Goal: Task Accomplishment & Management: Use online tool/utility

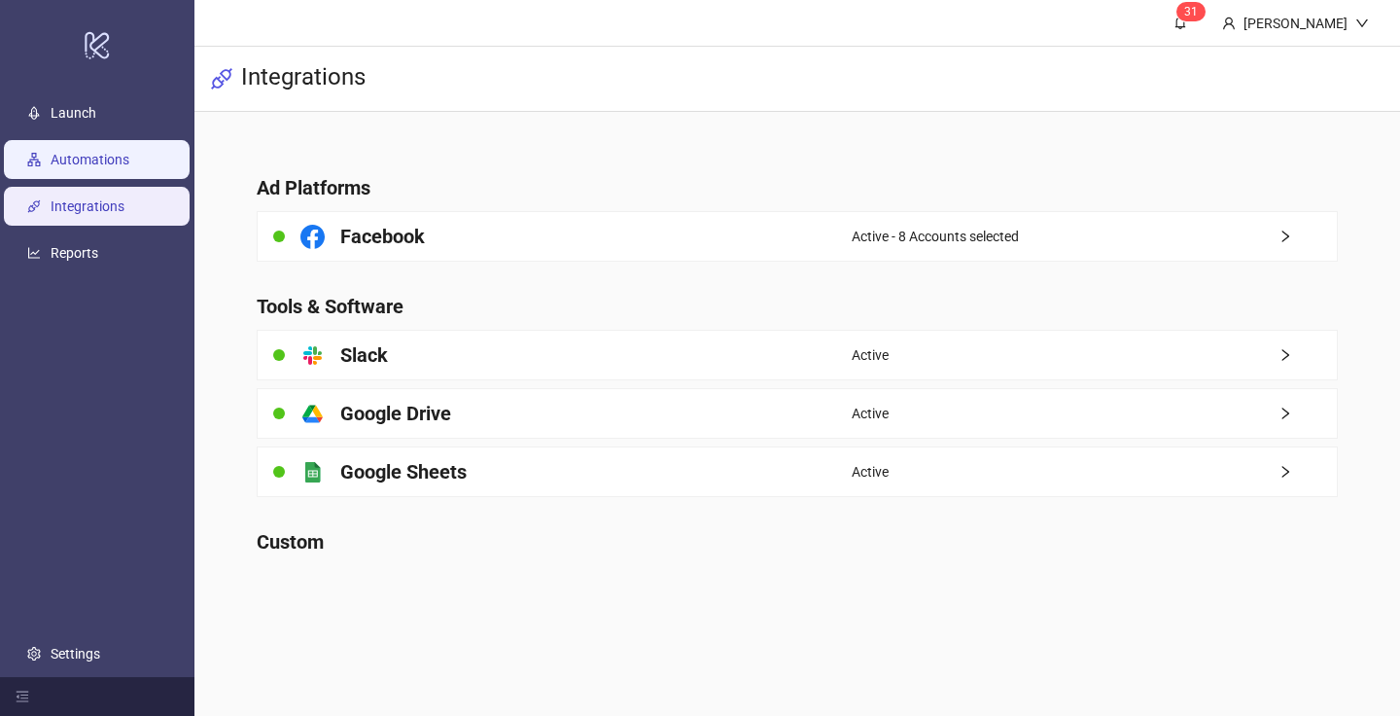
click at [129, 152] on link "Automations" at bounding box center [90, 160] width 79 height 16
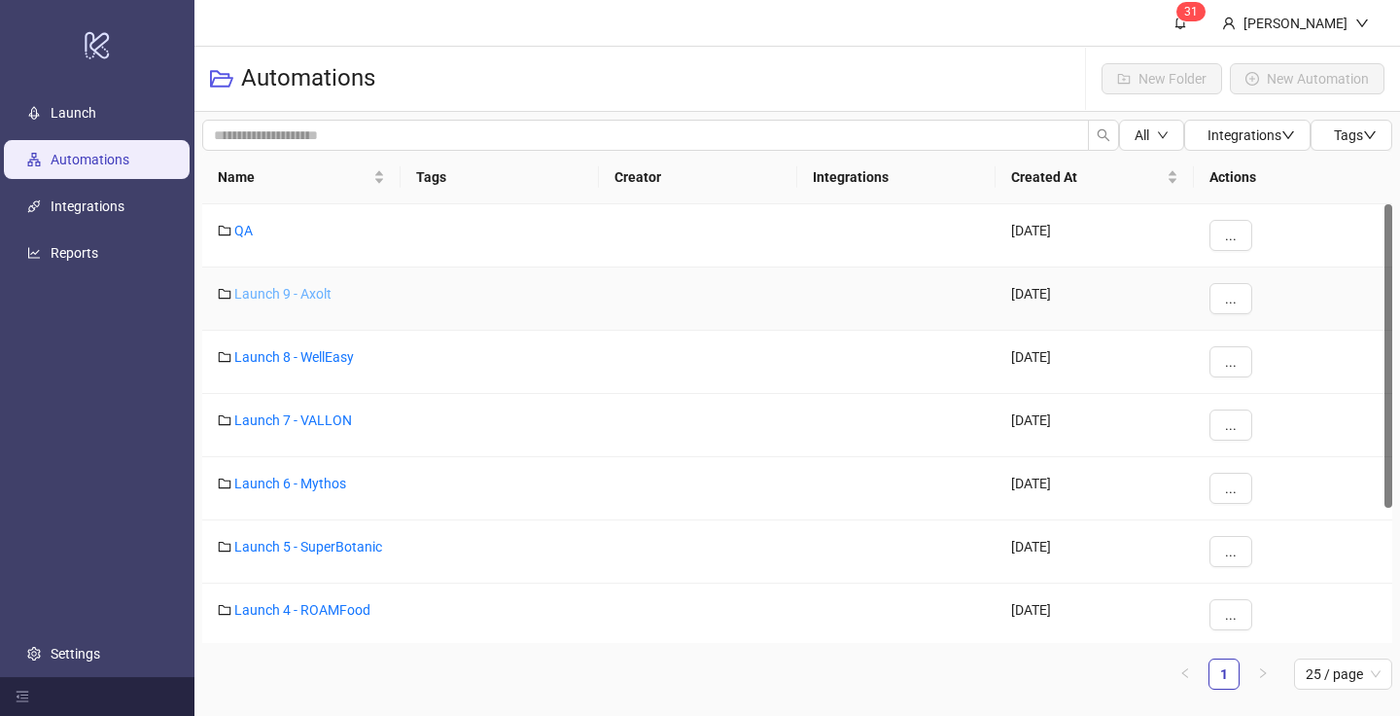
click at [302, 296] on link "Launch 9 - Axolt" at bounding box center [282, 294] width 97 height 16
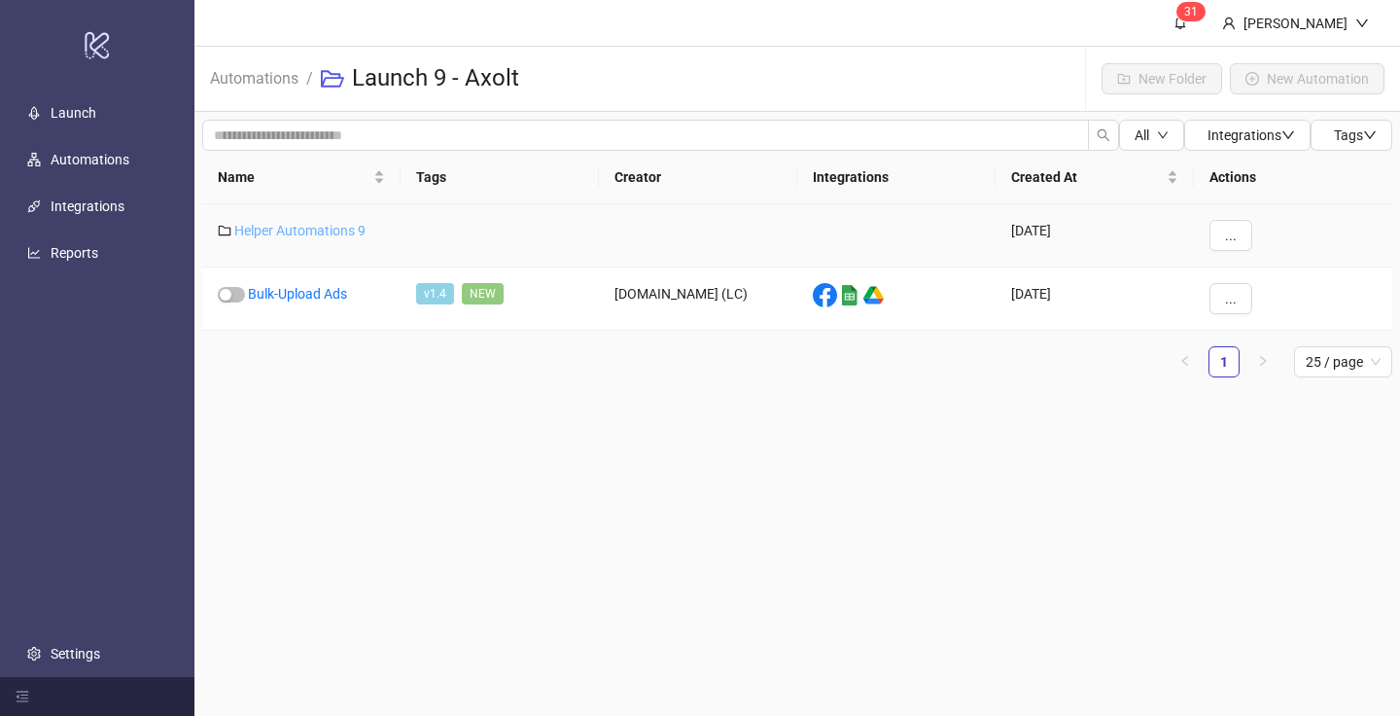
click at [299, 229] on link "Helper Automations 9" at bounding box center [299, 231] width 131 height 16
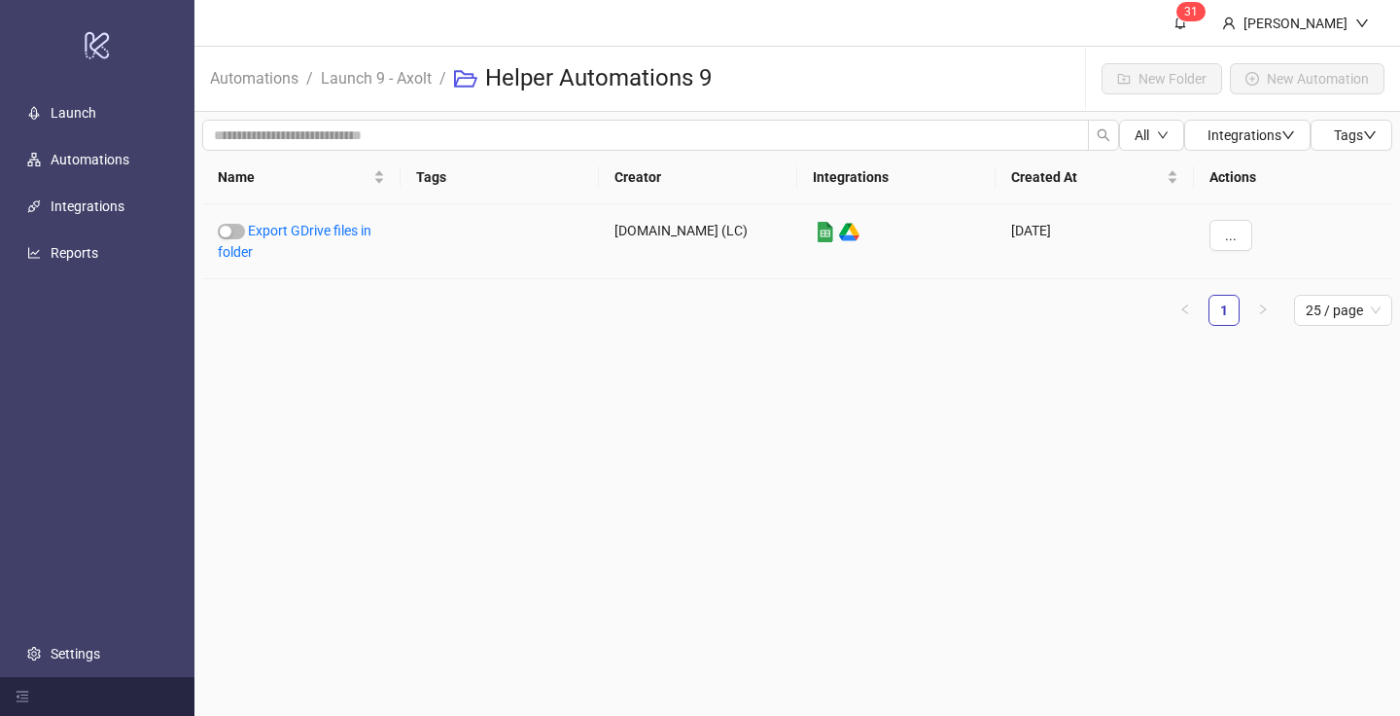
click at [299, 229] on link "Export GDrive files in folder" at bounding box center [295, 241] width 154 height 37
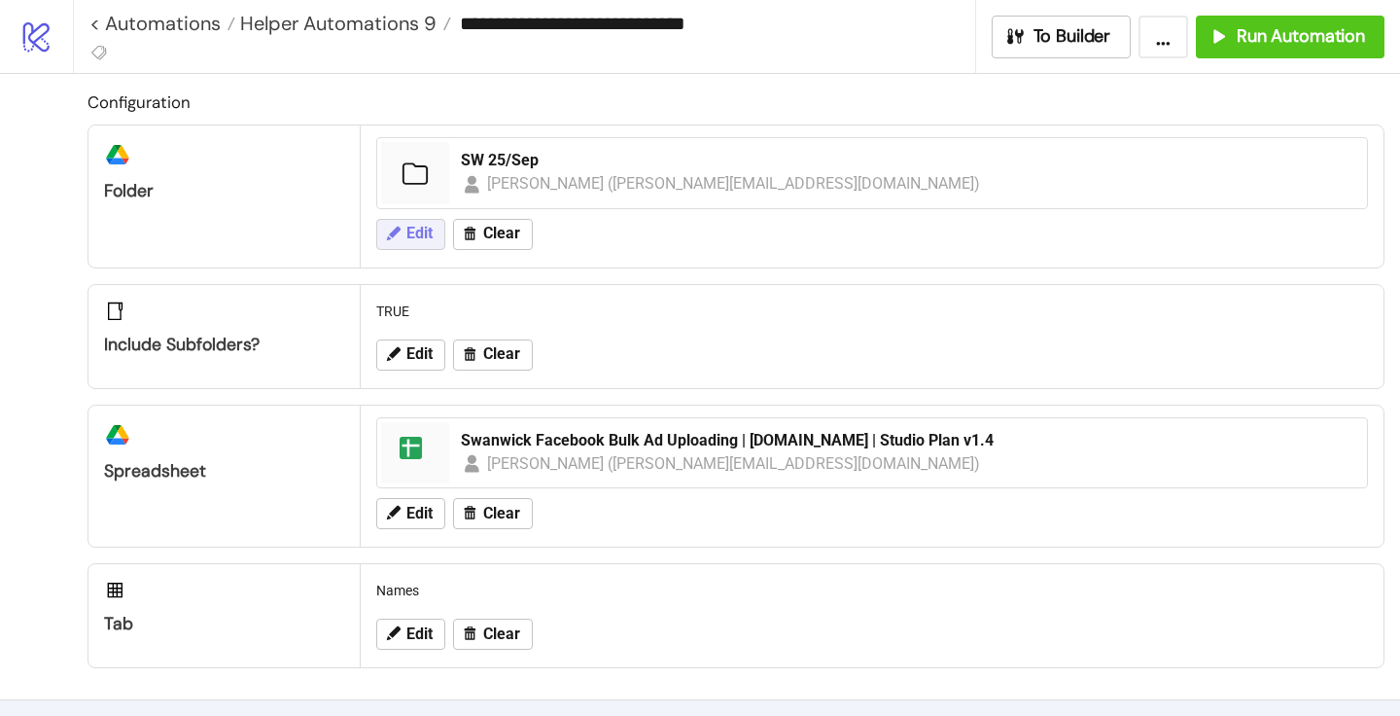
click at [417, 233] on span "Edit" at bounding box center [419, 234] width 26 height 18
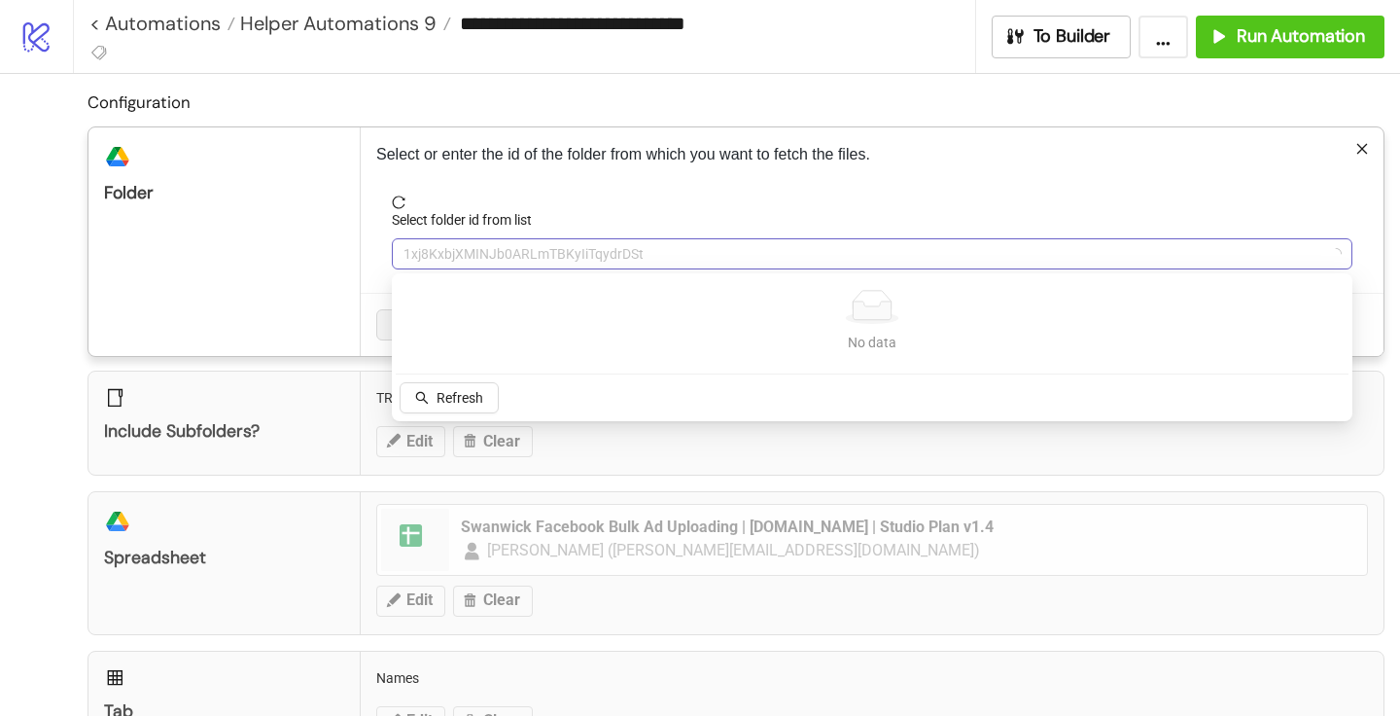
click at [460, 242] on span "1xj8KxbjXMINJb0ARLmTBKyIiTqydrDSt" at bounding box center [872, 253] width 937 height 29
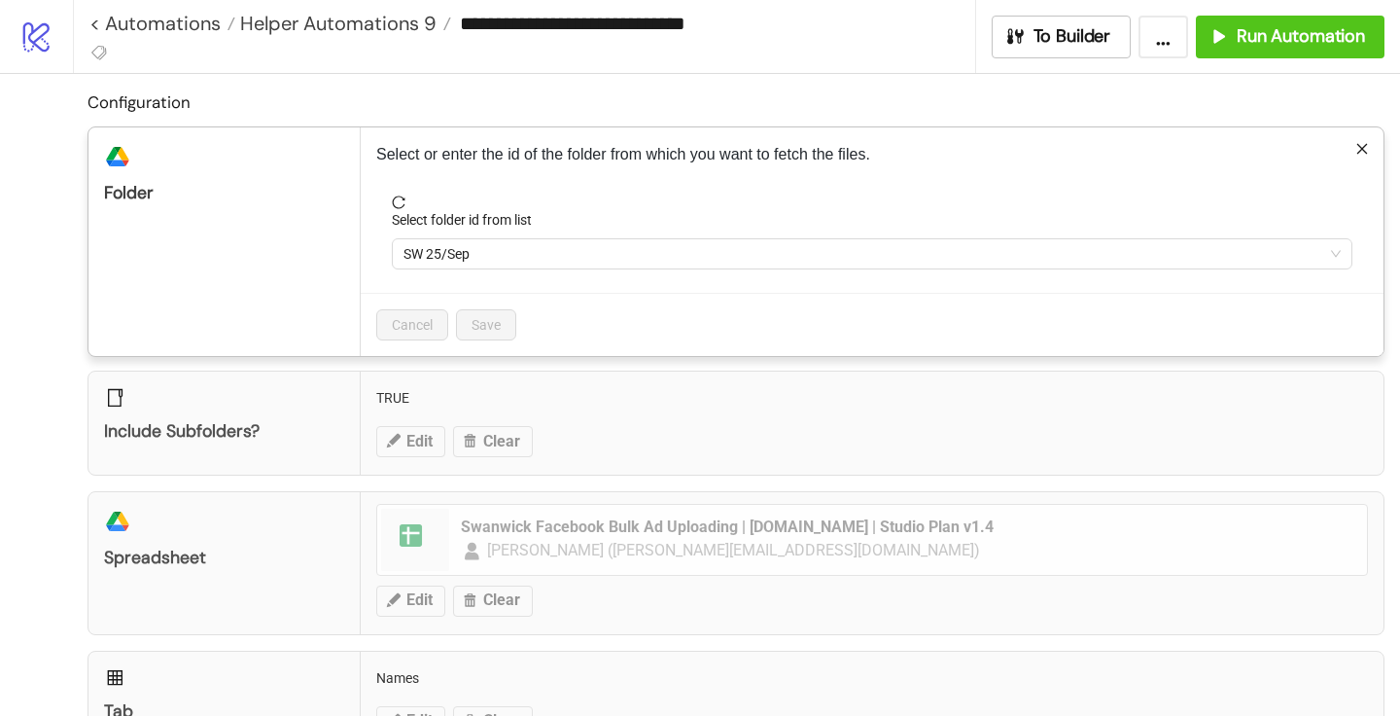
click at [460, 247] on span "SW 25/Sep" at bounding box center [872, 253] width 937 height 29
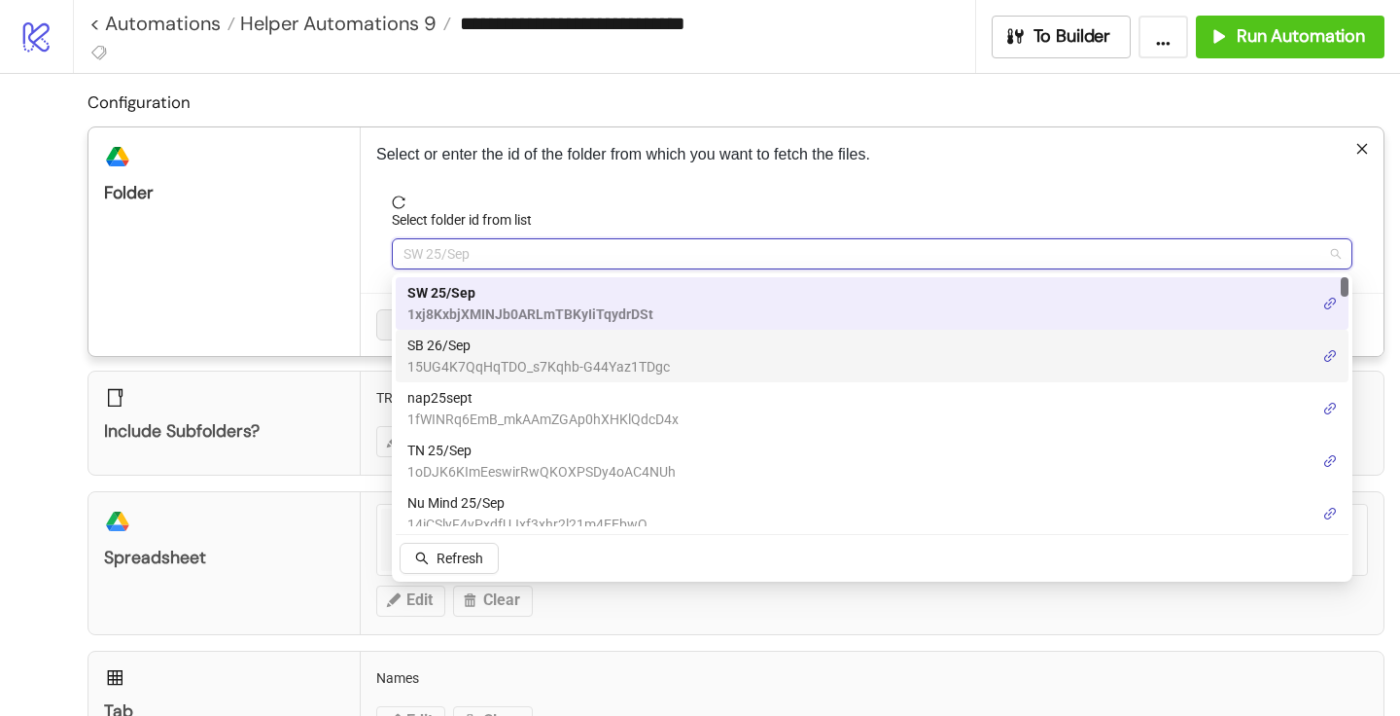
click at [458, 353] on span "SB 26/Sep" at bounding box center [538, 344] width 263 height 21
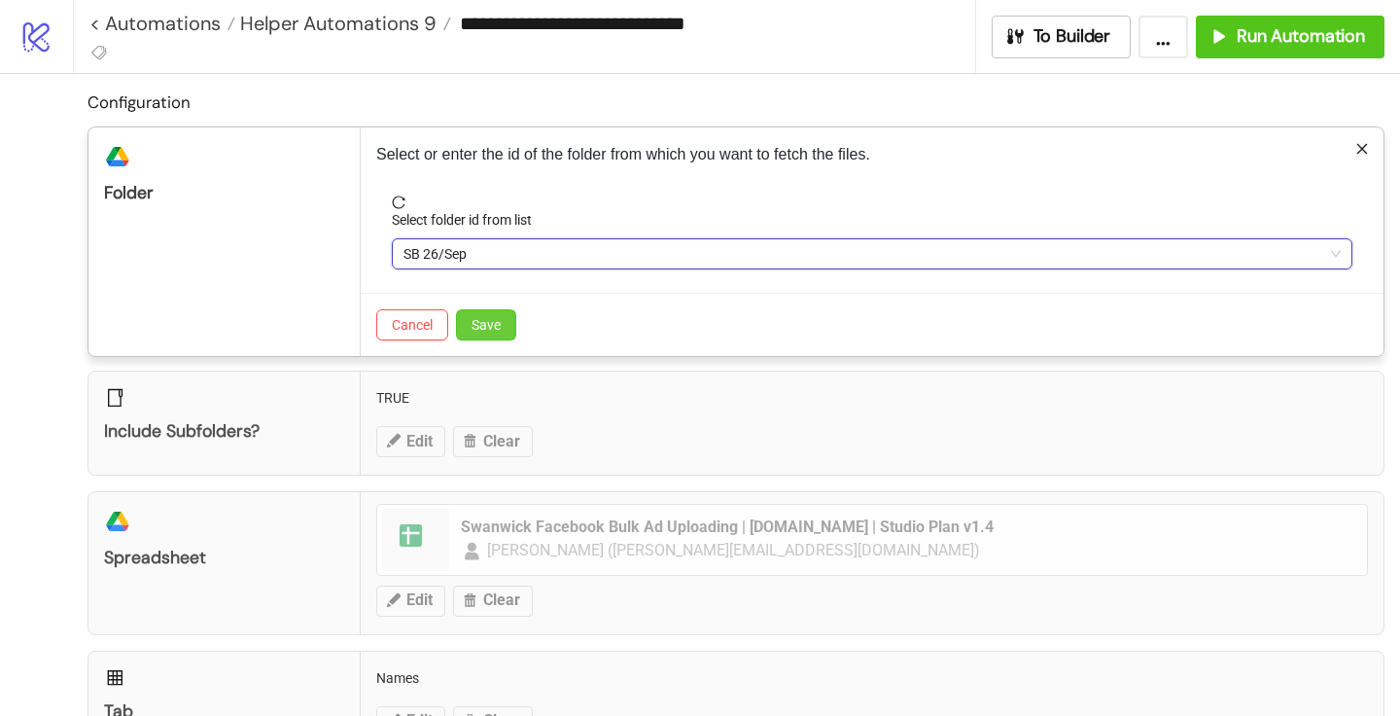
click at [472, 331] on span "Save" at bounding box center [486, 325] width 29 height 16
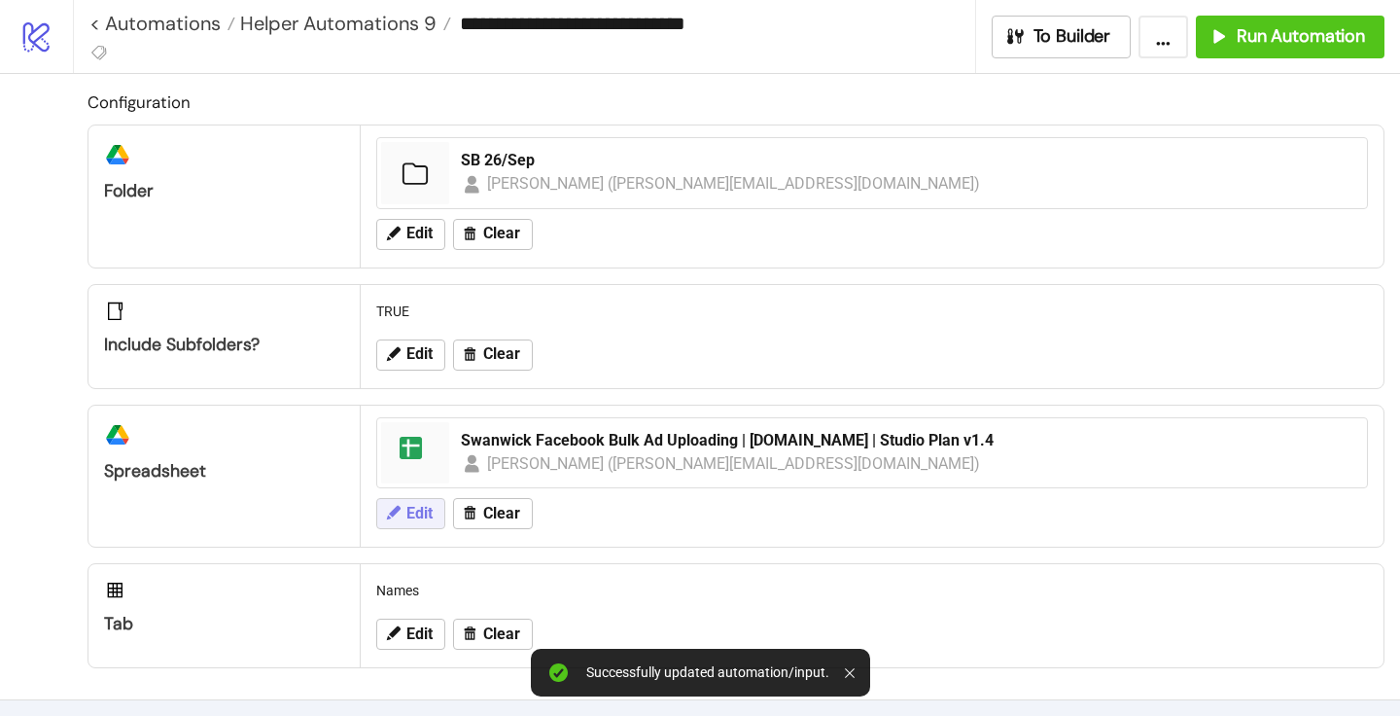
click at [432, 507] on span "Edit" at bounding box center [419, 514] width 26 height 18
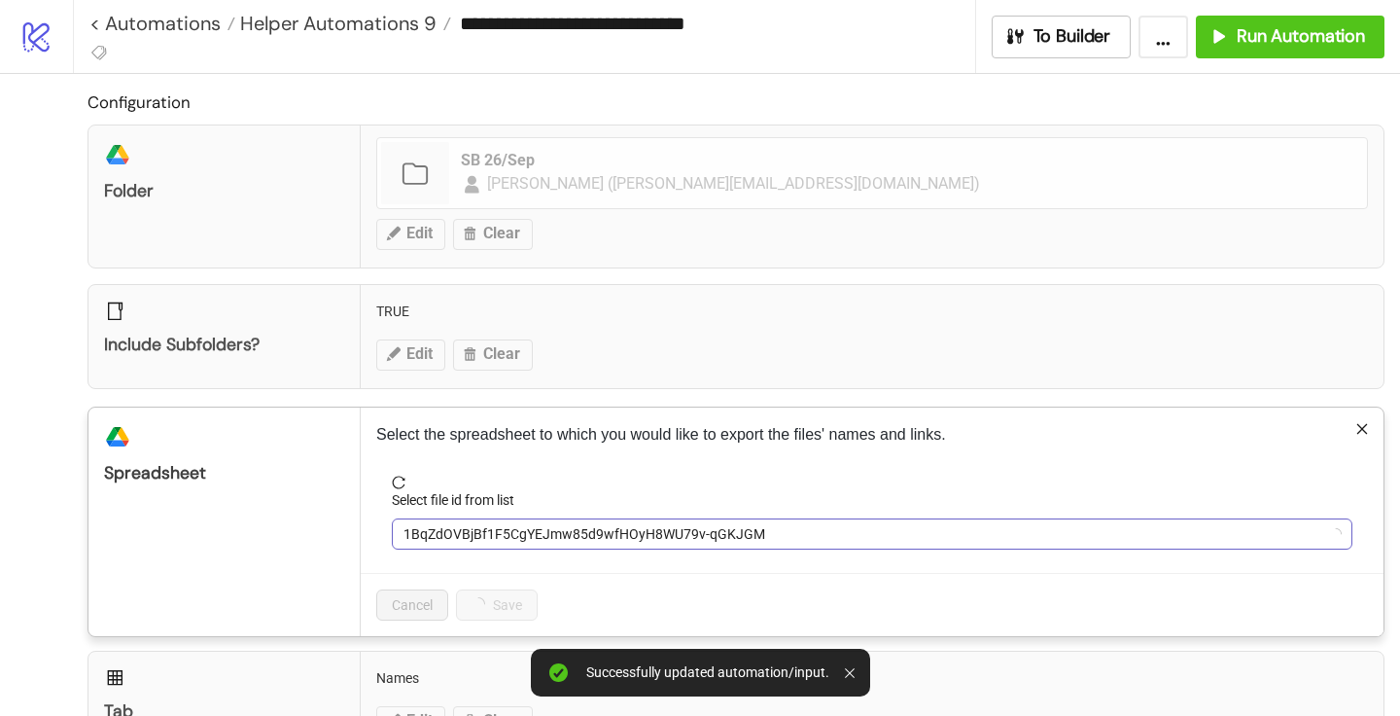
click at [473, 525] on span "1BqZdOVBjBf1F5CgYEJmw85d9wfHOyH8WU79v-qGKJGM" at bounding box center [872, 533] width 937 height 29
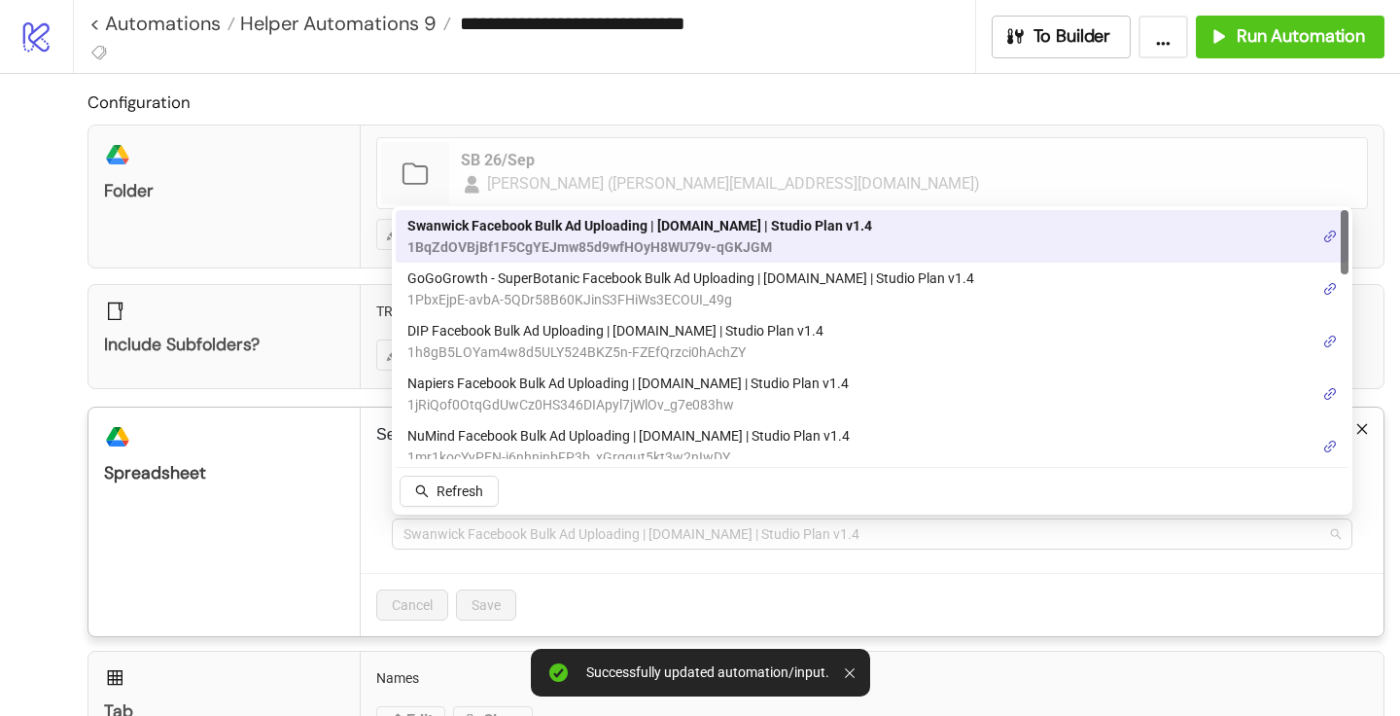
click at [473, 530] on span "Swanwick Facebook Bulk Ad Uploading | [DOMAIN_NAME] | Studio Plan v1.4" at bounding box center [872, 533] width 937 height 29
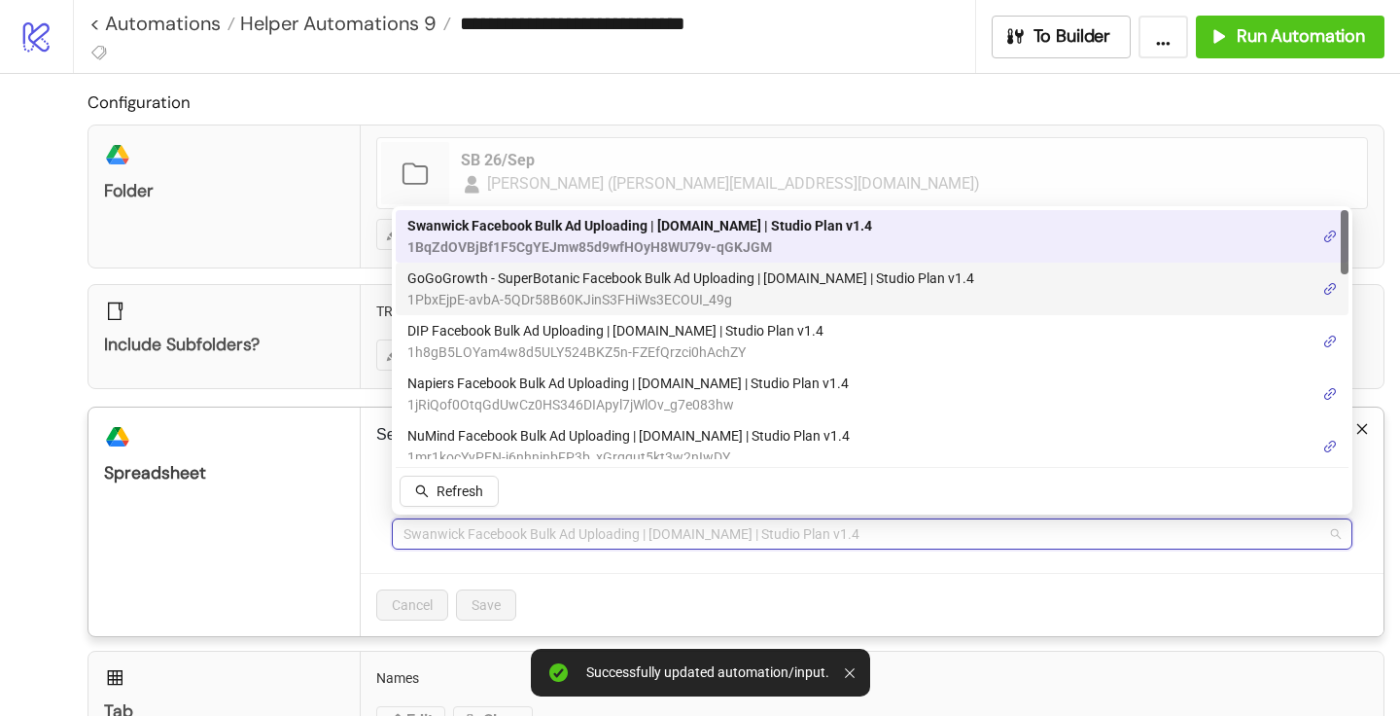
click at [482, 281] on span "GoGoGrowth - SuperBotanic Facebook Bulk Ad Uploading | [DOMAIN_NAME] | Studio P…" at bounding box center [690, 277] width 567 height 21
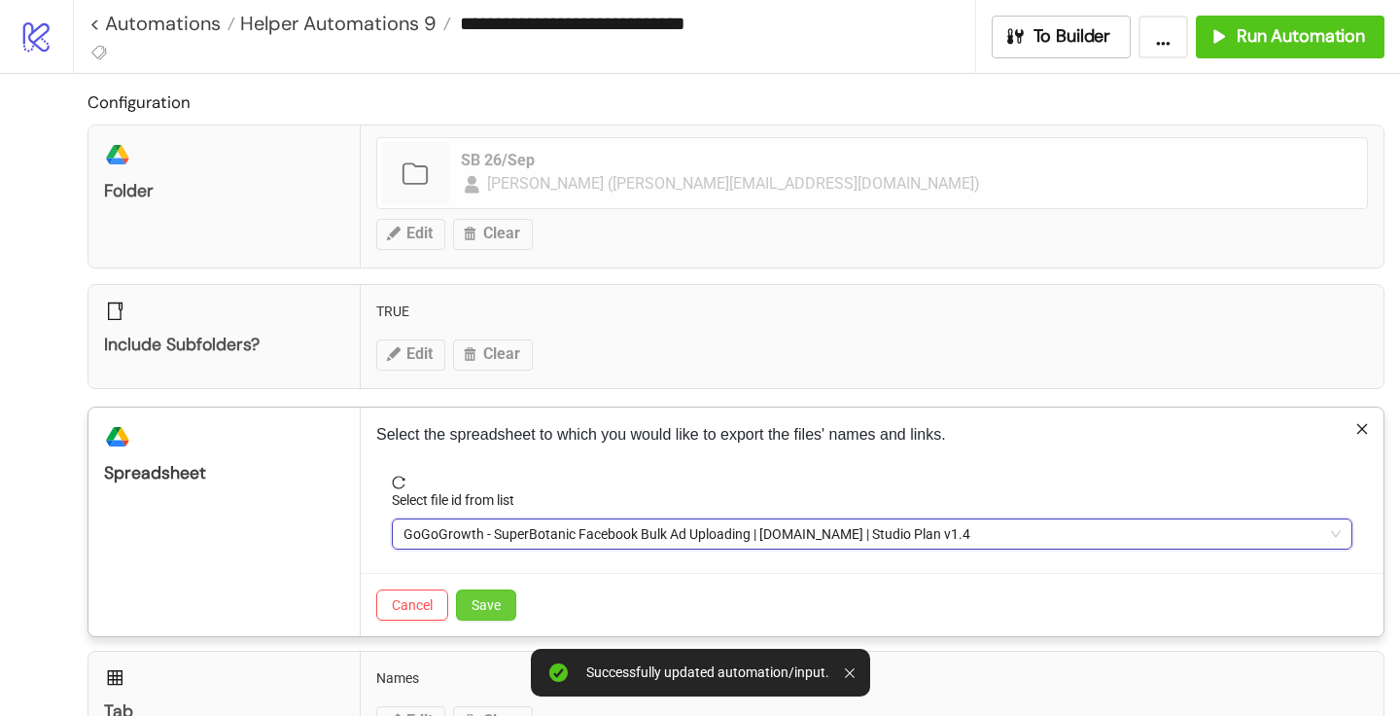
click at [479, 616] on button "Save" at bounding box center [486, 604] width 60 height 31
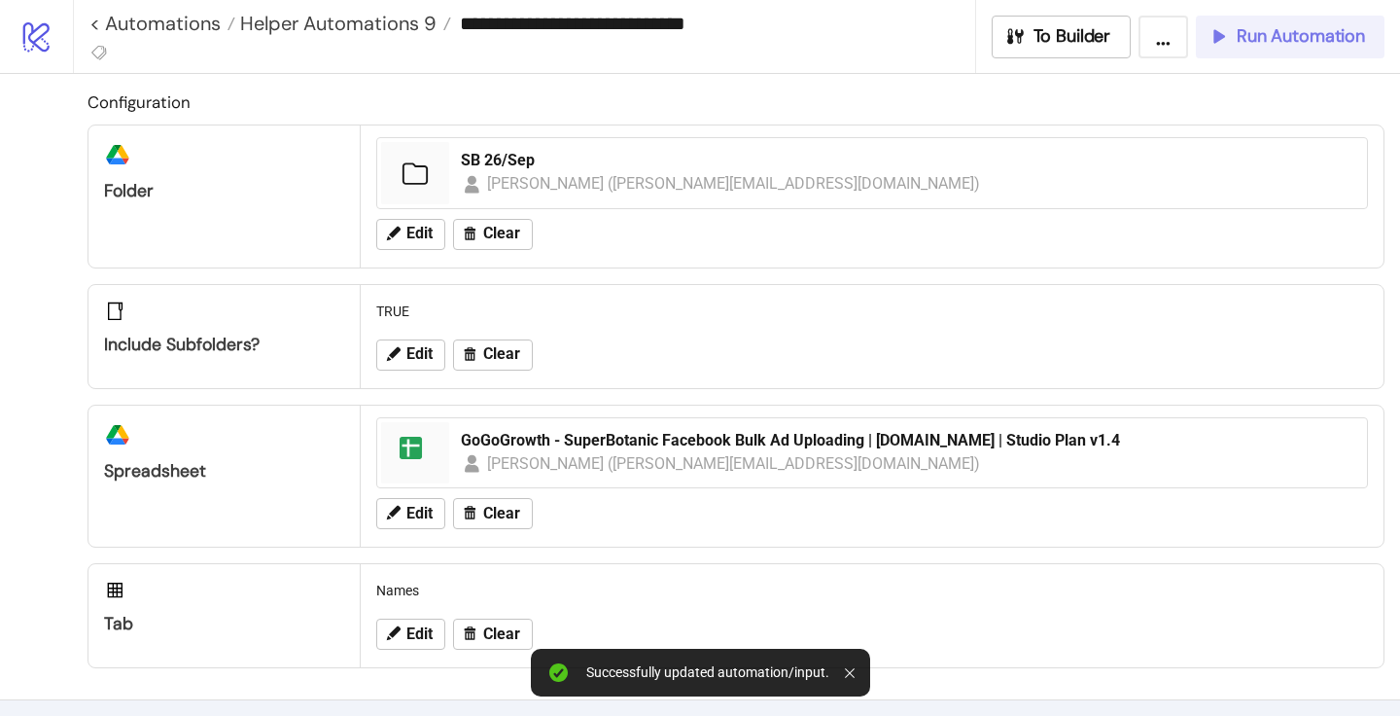
click at [1240, 48] on button "Run Automation" at bounding box center [1290, 37] width 189 height 43
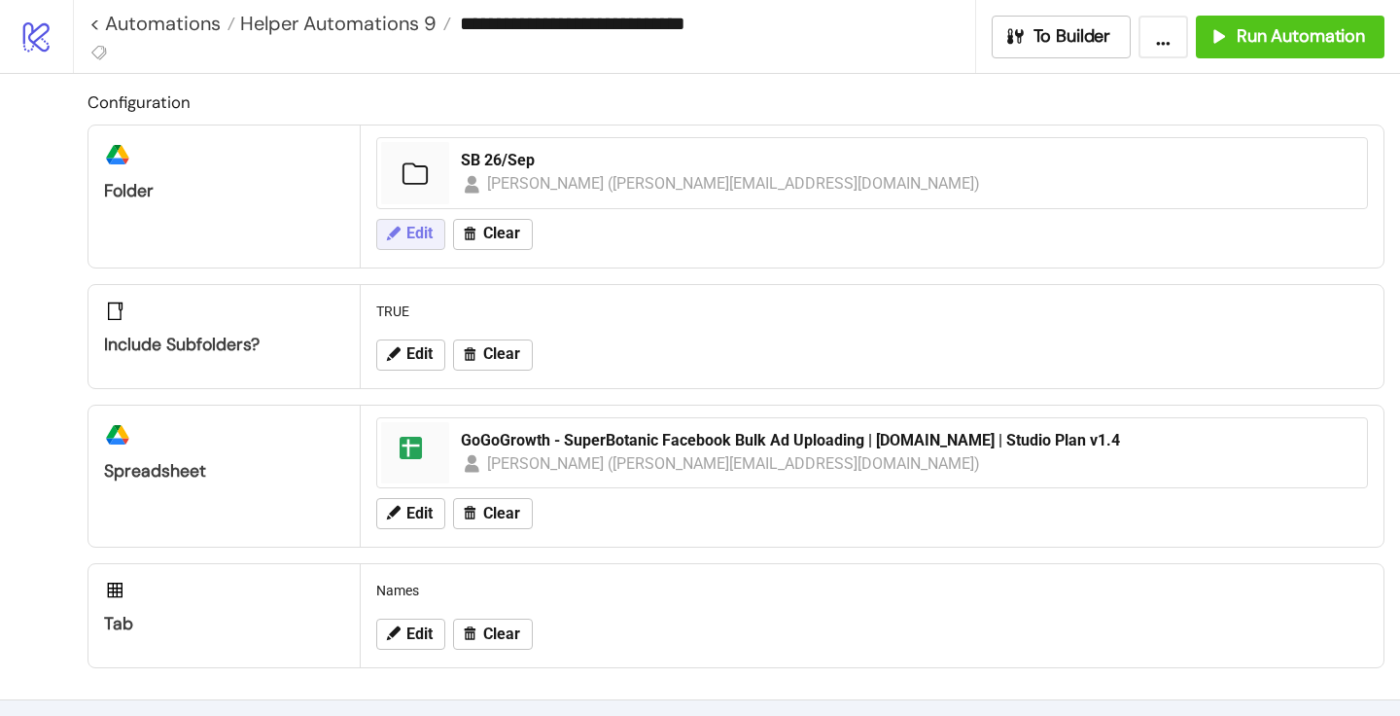
click at [438, 233] on button "Edit" at bounding box center [410, 234] width 69 height 31
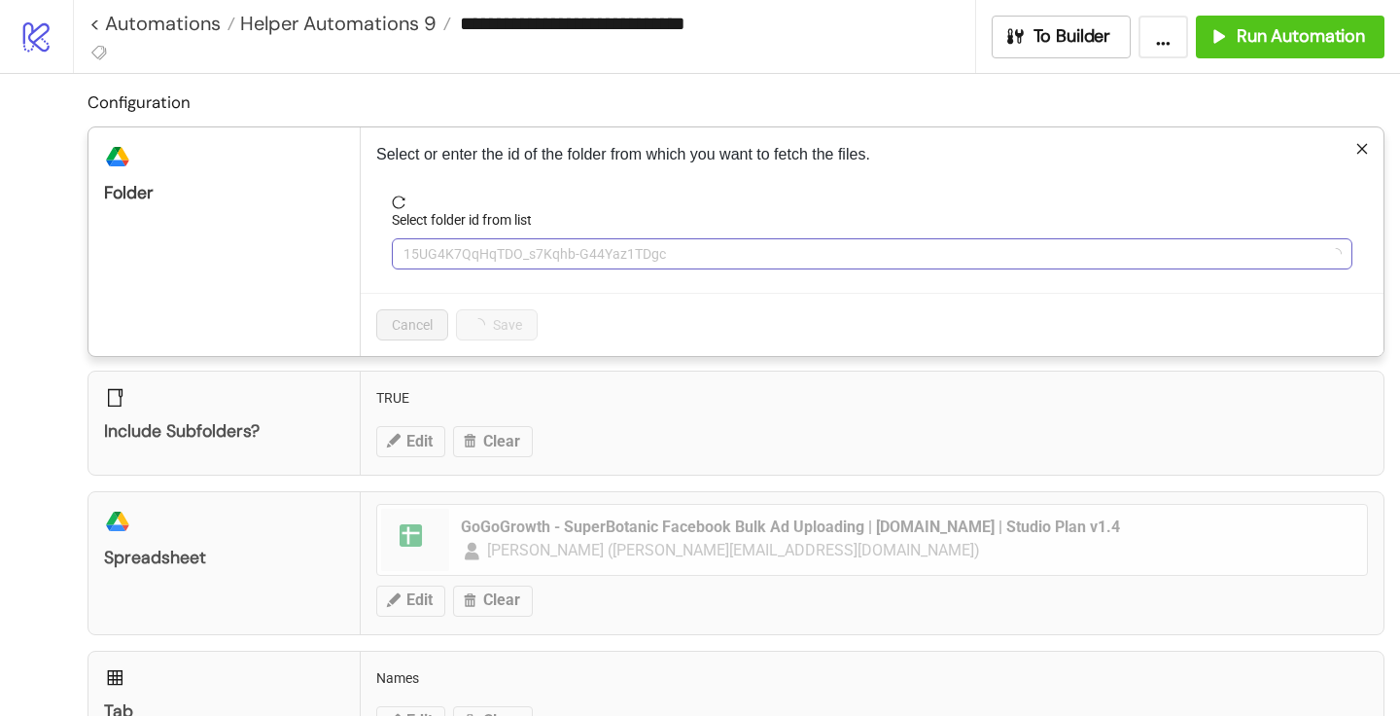
click at [469, 245] on span "15UG4K7QqHqTDO_s7Kqhb-G44Yaz1TDgc" at bounding box center [872, 253] width 937 height 29
click at [469, 245] on span "SB 26/Sep" at bounding box center [872, 253] width 937 height 29
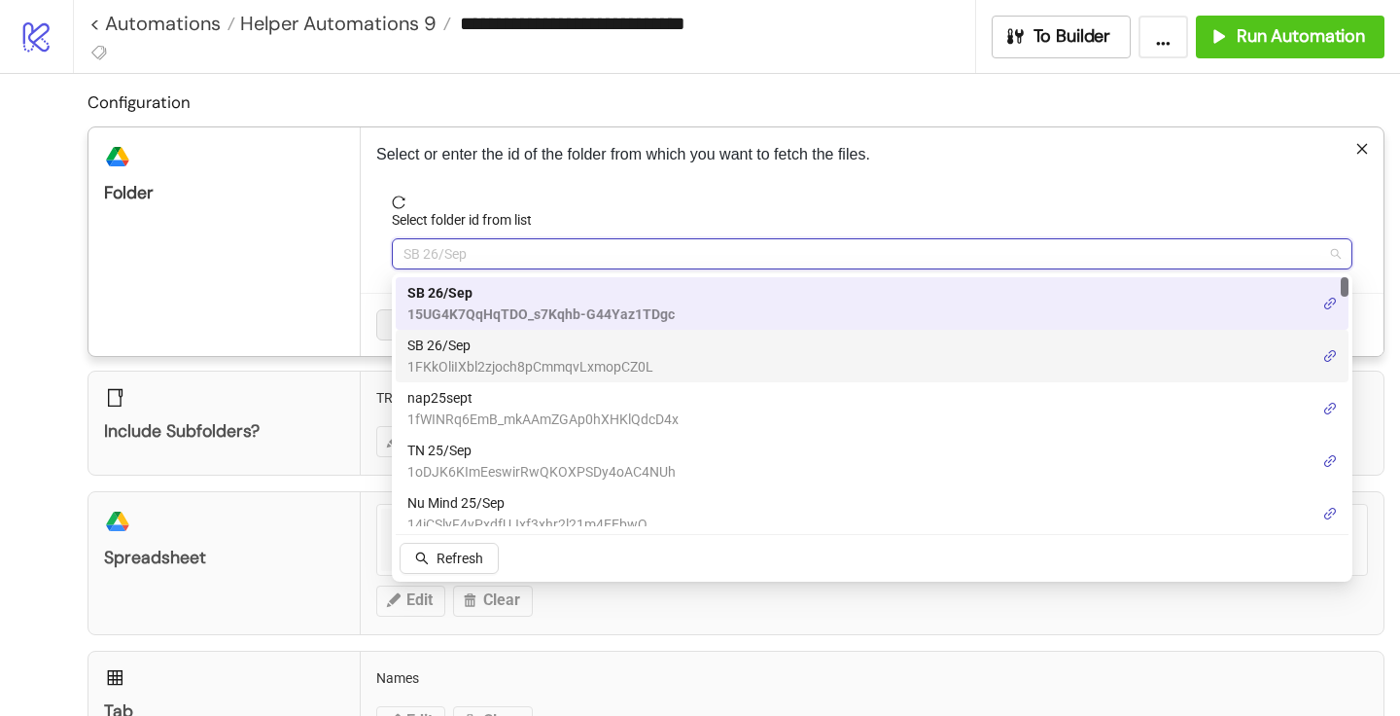
click at [473, 356] on span "1FKkOliIXbl2zjoch8pCmmqvLxmopCZ0L" at bounding box center [530, 366] width 246 height 21
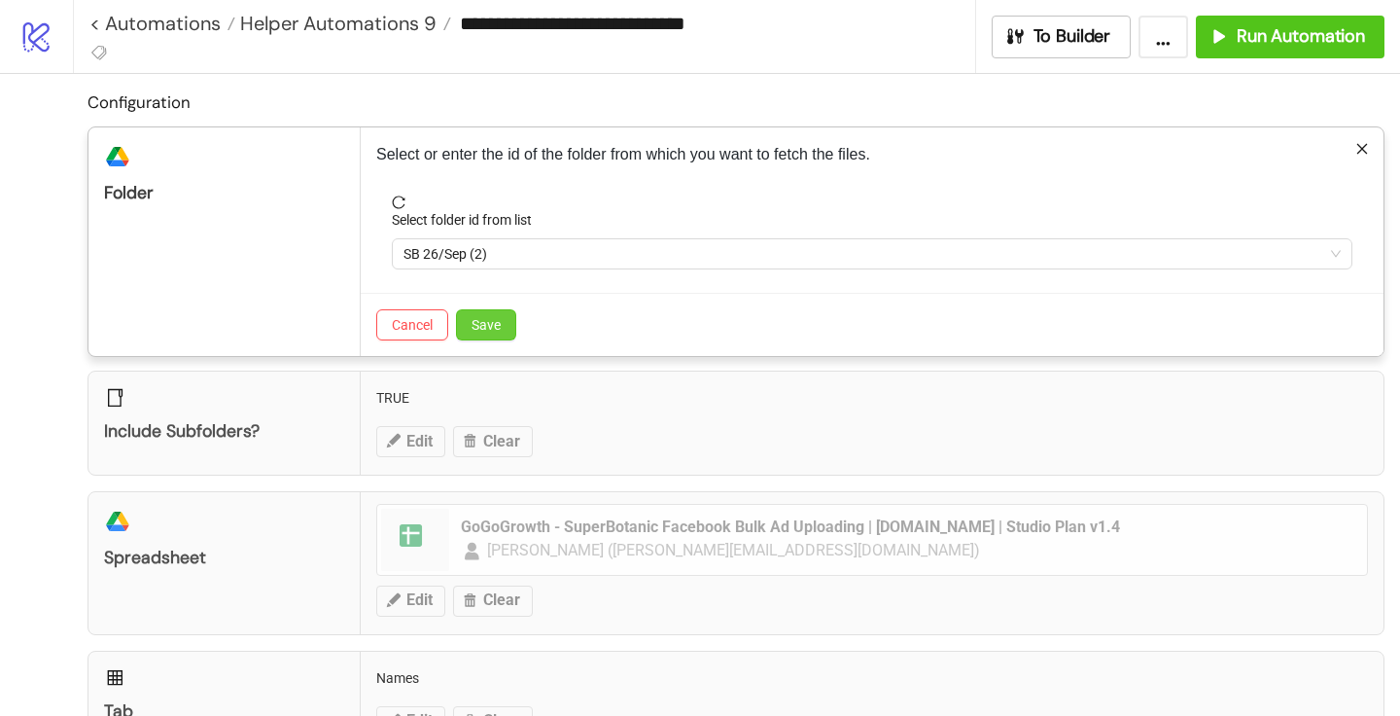
click at [489, 323] on span "Save" at bounding box center [486, 325] width 29 height 16
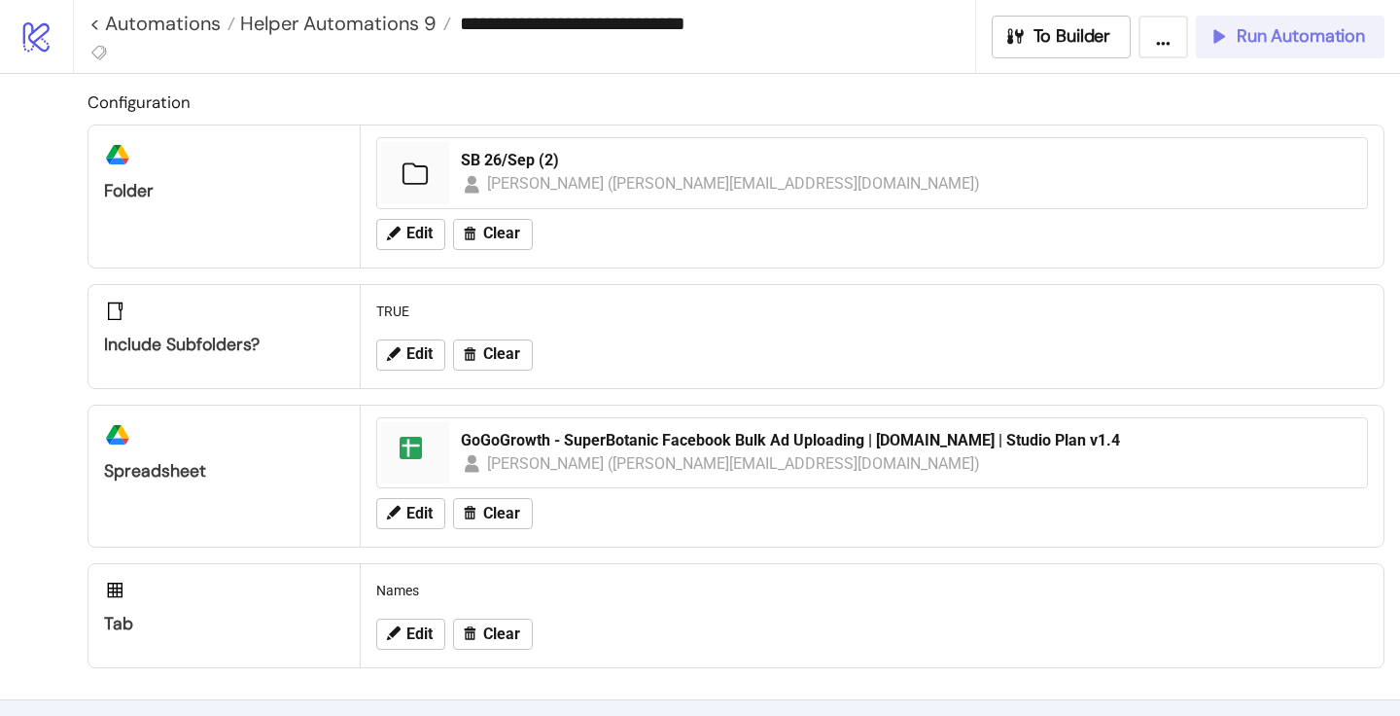
click at [1272, 42] on span "Run Automation" at bounding box center [1301, 36] width 128 height 22
